Goal: Transaction & Acquisition: Purchase product/service

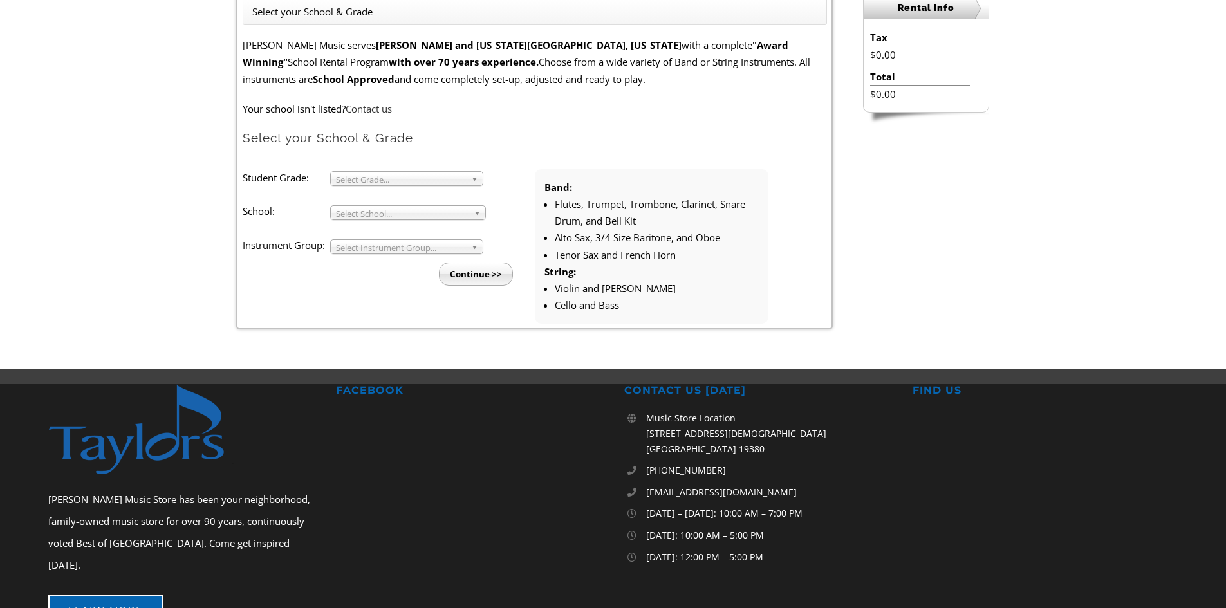
scroll to position [386, 0]
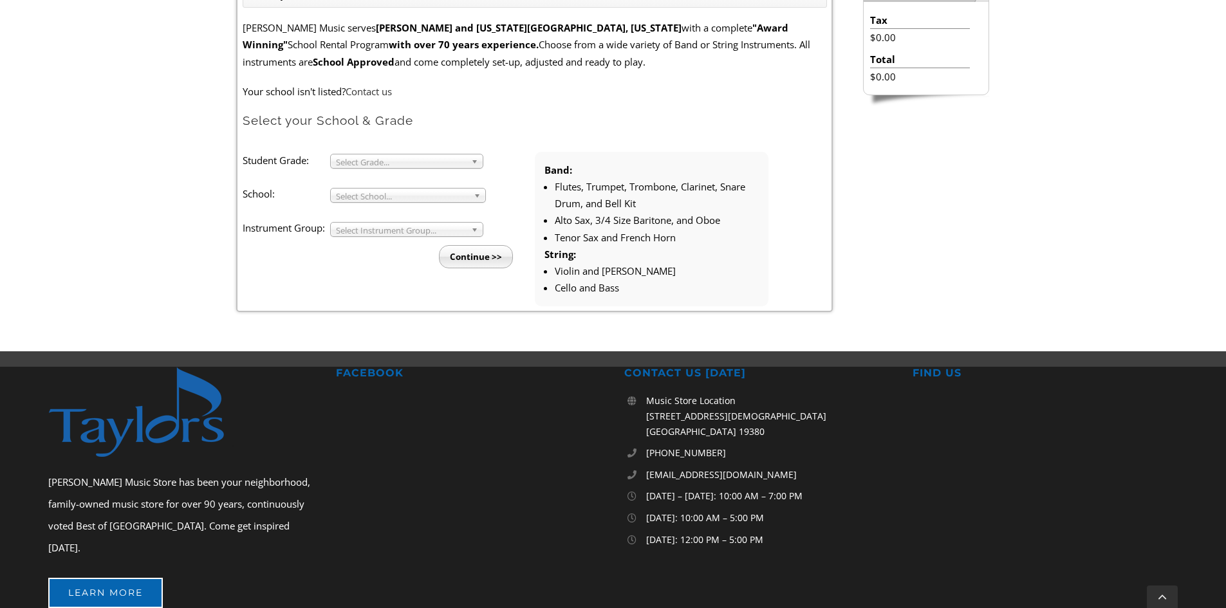
click at [408, 158] on span "Select Grade..." at bounding box center [401, 161] width 130 height 15
click at [404, 179] on li "3" at bounding box center [410, 176] width 139 height 16
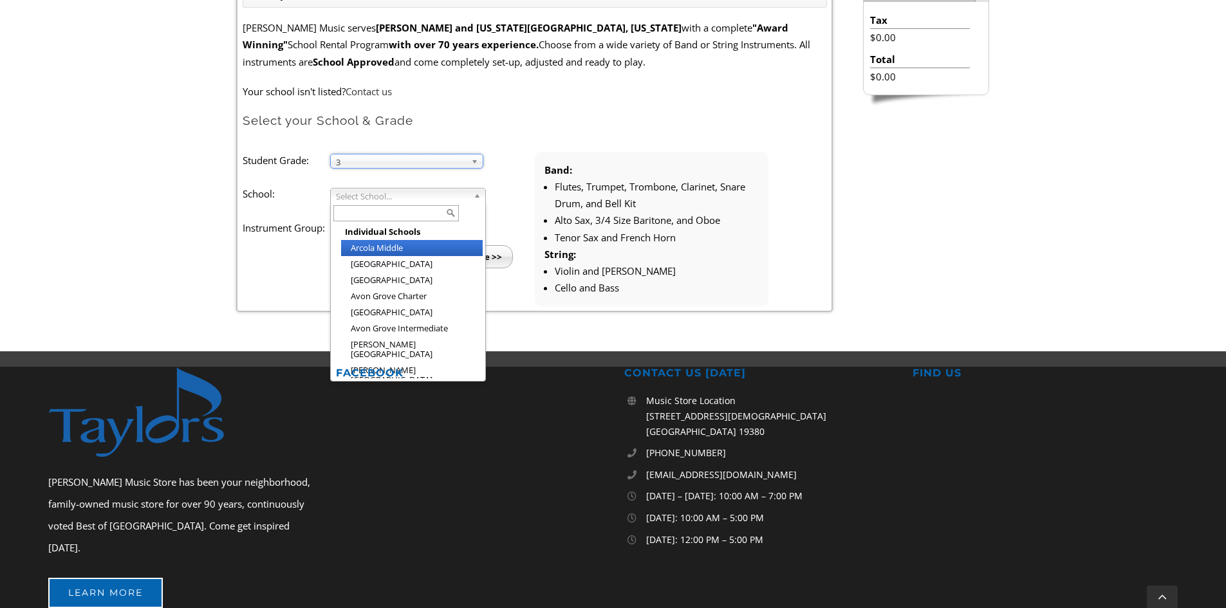
click at [400, 194] on span "Select School..." at bounding box center [402, 196] width 133 height 15
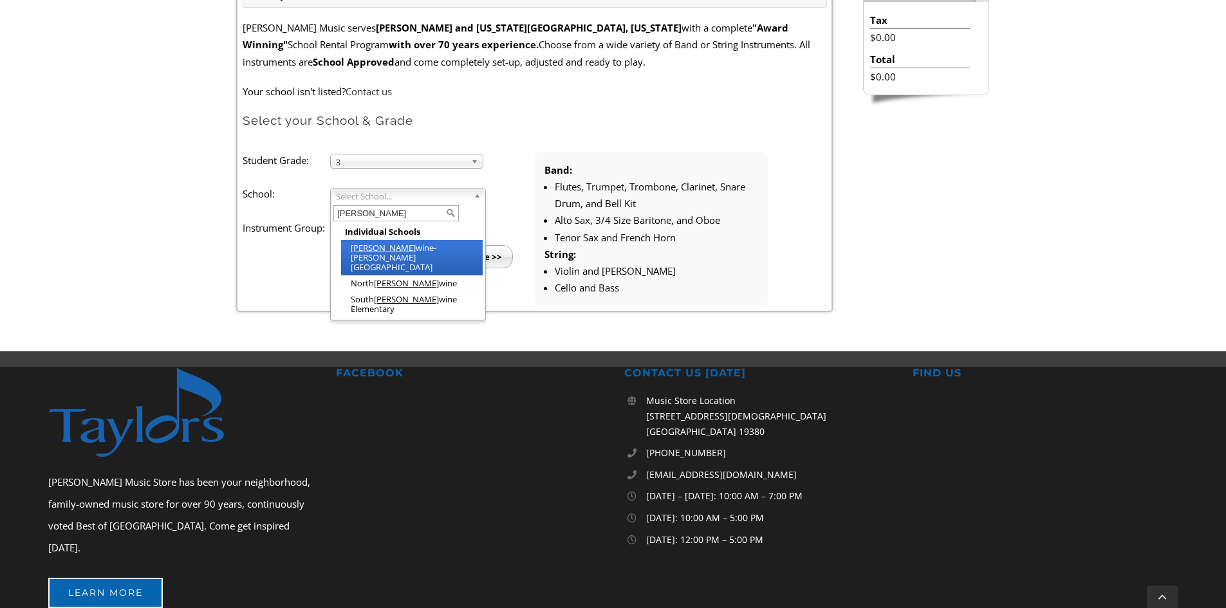
type input "[PERSON_NAME]"
click at [396, 245] on li "[PERSON_NAME][GEOGRAPHIC_DATA]" at bounding box center [412, 257] width 142 height 35
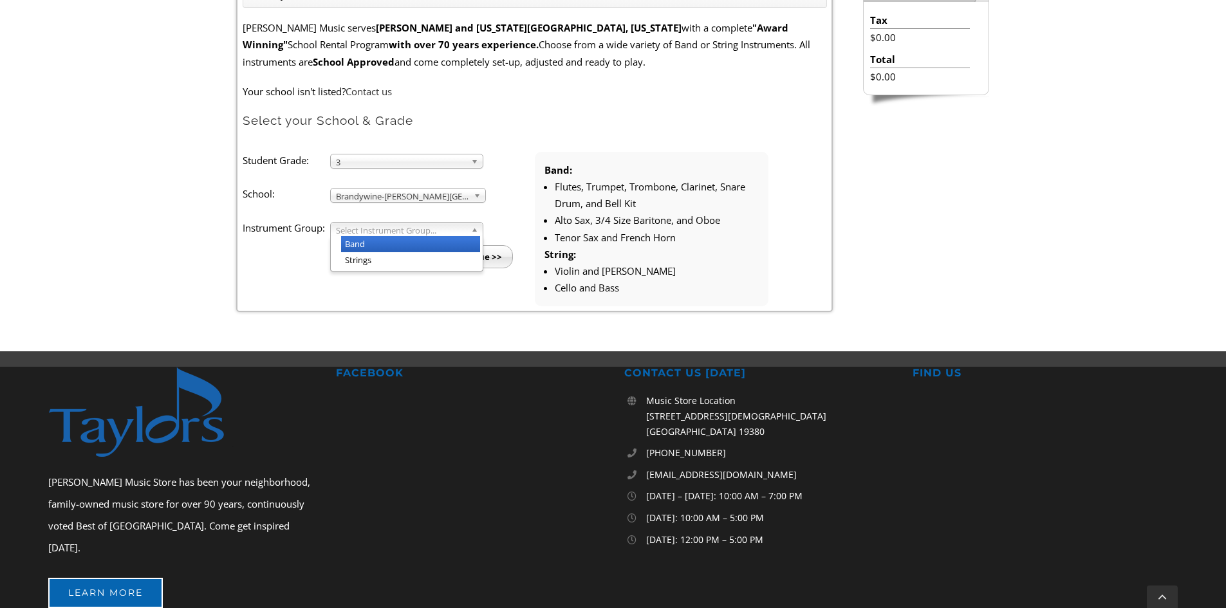
click at [403, 232] on span "Select Instrument Group..." at bounding box center [401, 230] width 130 height 15
click at [392, 259] on li "Strings" at bounding box center [410, 260] width 139 height 16
click at [442, 263] on input "Continue >>" at bounding box center [476, 256] width 74 height 23
click at [463, 259] on input "Continue >>" at bounding box center [476, 256] width 74 height 23
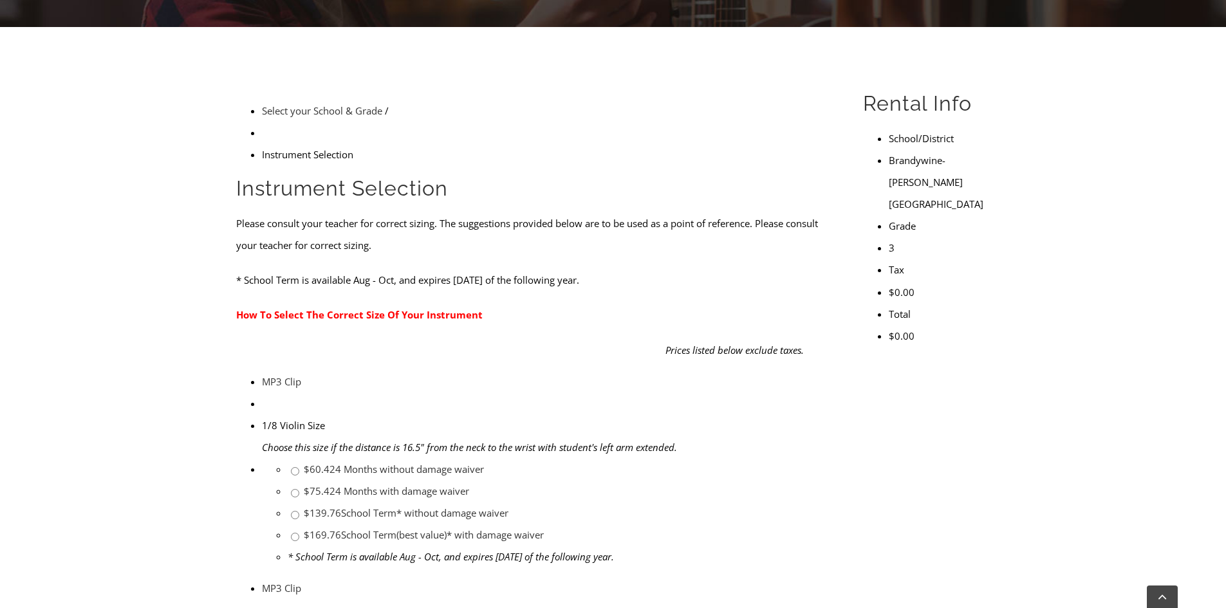
scroll to position [515, 0]
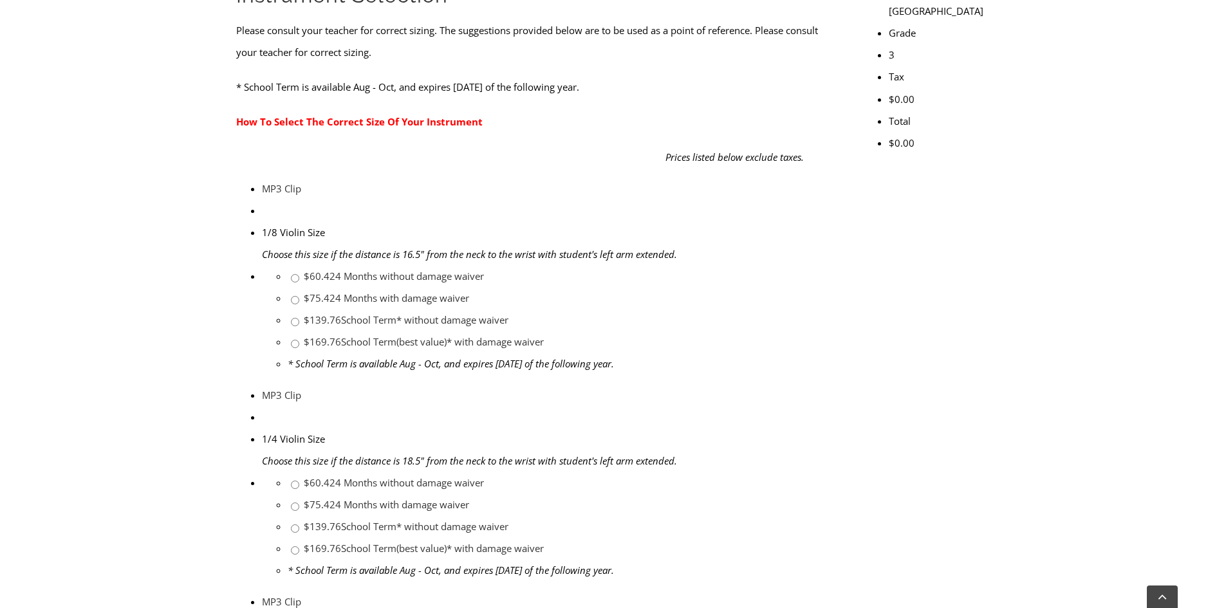
click at [262, 406] on img at bounding box center [262, 406] width 0 height 0
click at [544, 542] on link "$169.76 School Term(best value)* with damage waiver" at bounding box center [424, 548] width 240 height 13
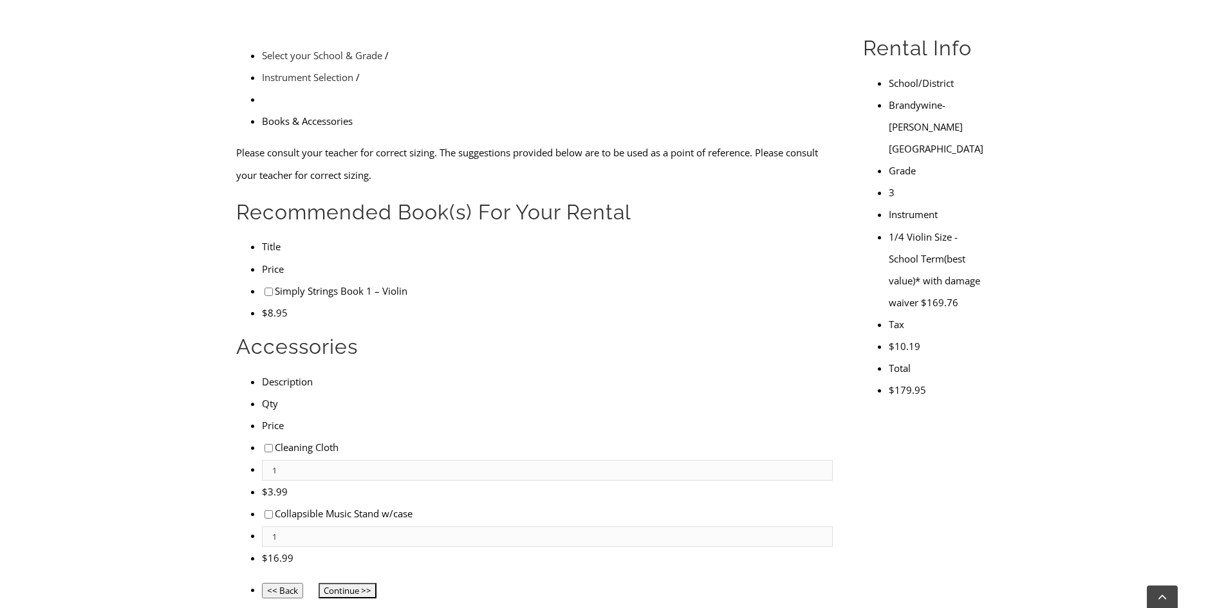
scroll to position [515, 0]
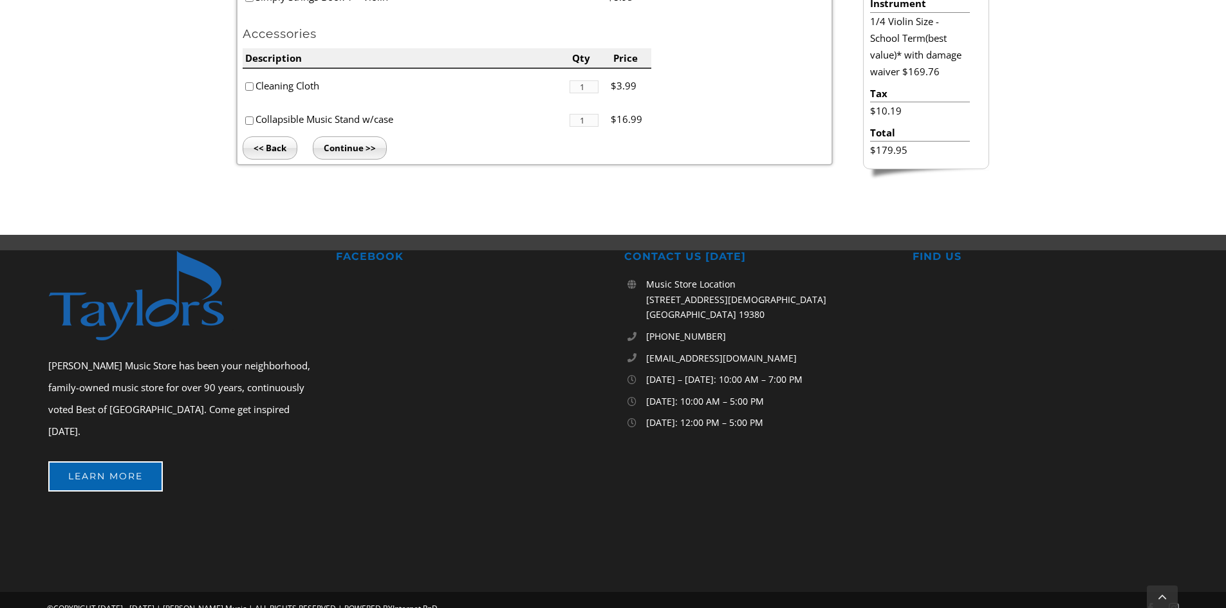
click at [682, 482] on div "Taylor’s Music Store has been your neighborhood, family-owned music store for o…" at bounding box center [613, 421] width 1251 height 342
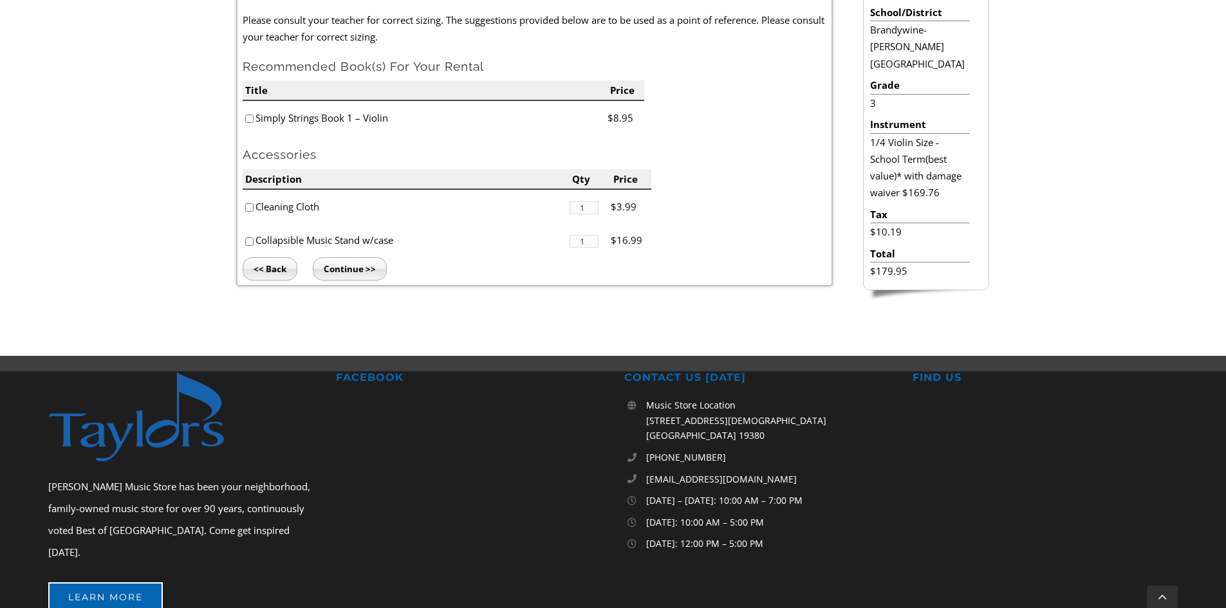
scroll to position [193, 0]
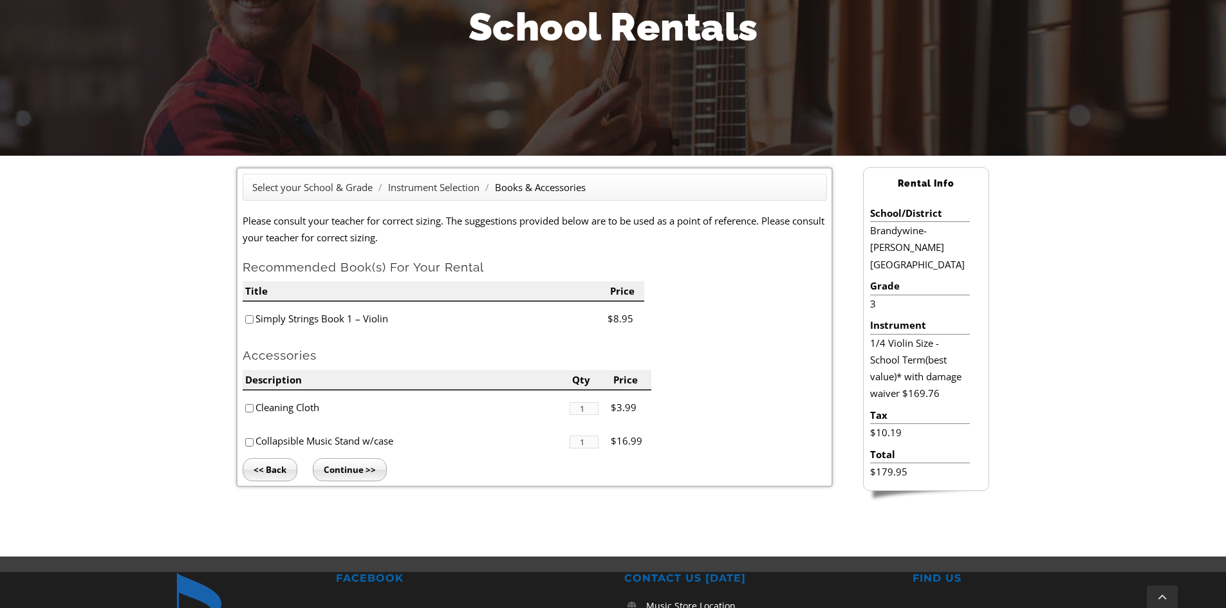
click at [808, 335] on ul "Title Price Simply Strings Book 1 – Violin $8.95" at bounding box center [535, 308] width 584 height 55
click at [939, 364] on li "1/4 Violin Size - School Term(best value)* with damage waiver $169.76" at bounding box center [920, 369] width 100 height 68
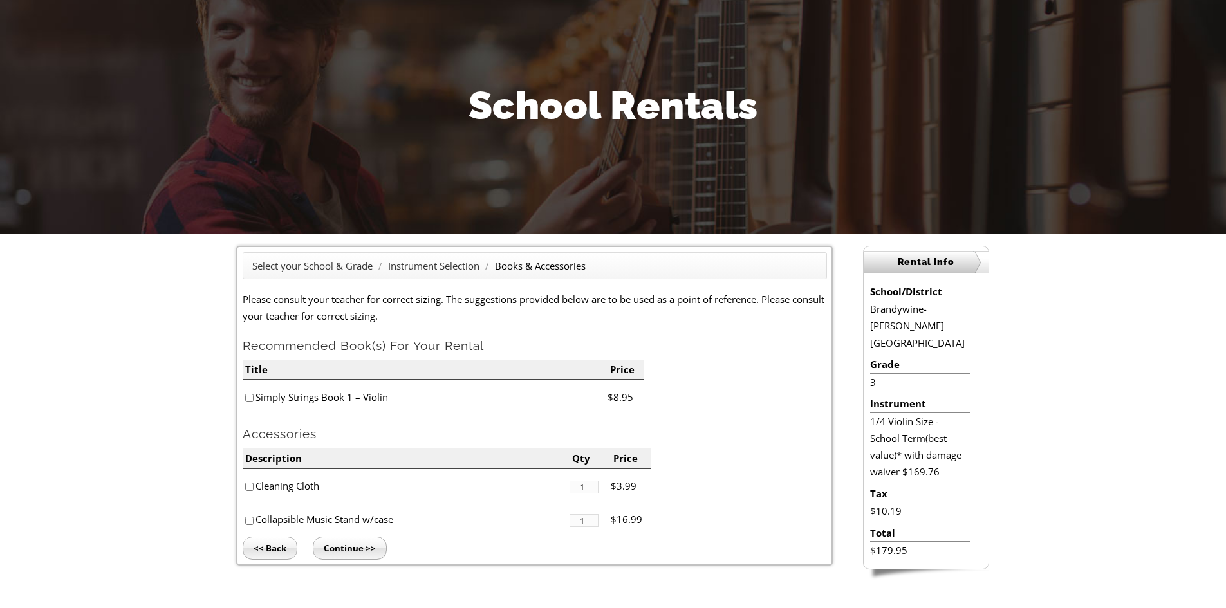
scroll to position [0, 0]
